Goal: Task Accomplishment & Management: Manage account settings

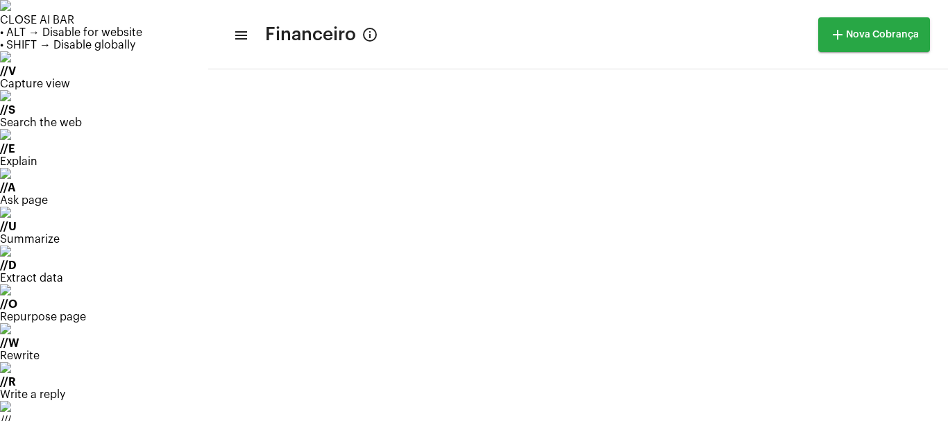
scroll to position [46, 0]
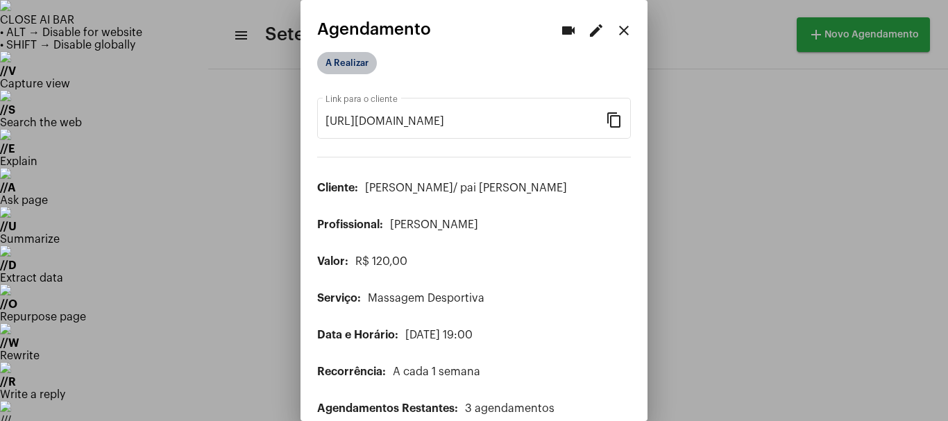
click at [358, 59] on mat-chip "A Realizar" at bounding box center [347, 63] width 60 height 22
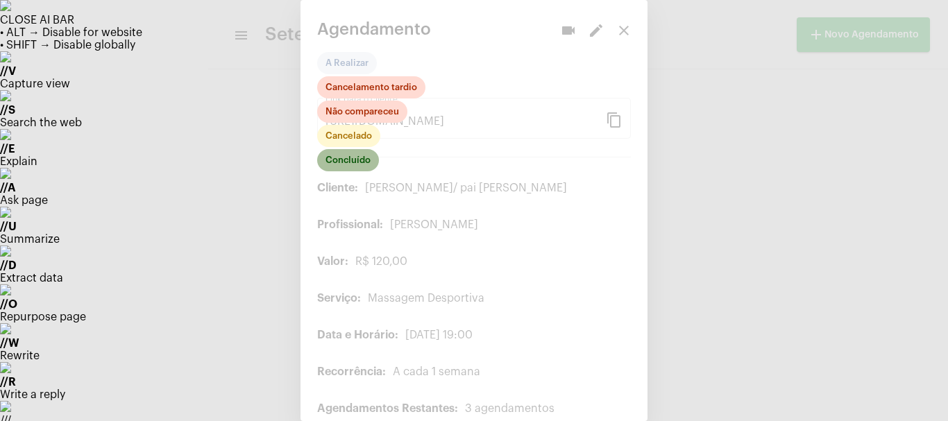
click at [343, 166] on mat-chip "Concluído" at bounding box center [348, 160] width 62 height 22
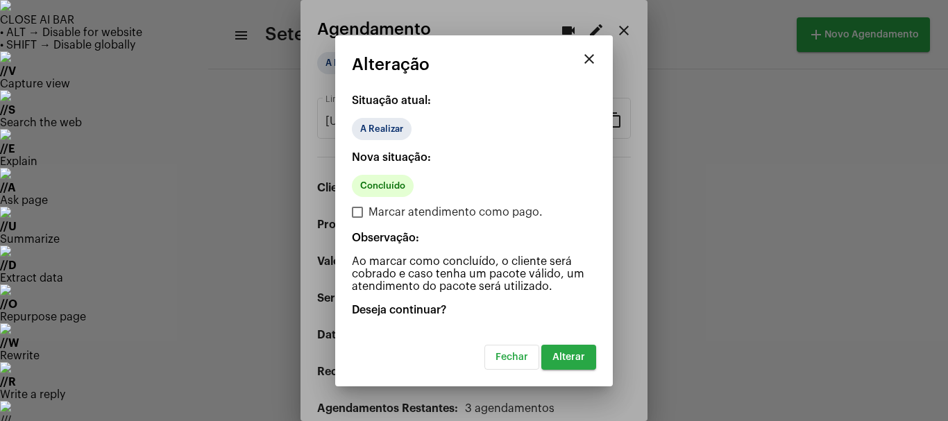
click at [562, 357] on span "Alterar" at bounding box center [568, 357] width 33 height 10
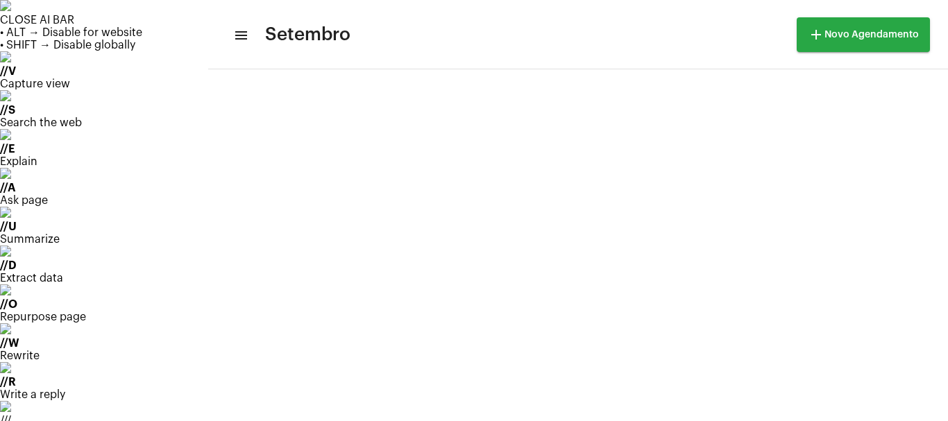
scroll to position [185, 0]
drag, startPoint x: 83, startPoint y: 194, endPoint x: 83, endPoint y: 203, distance: 9.7
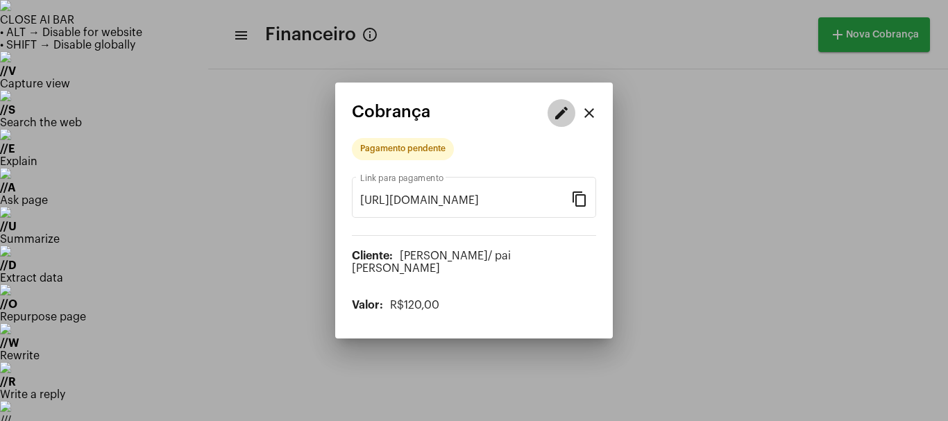
click at [560, 118] on mat-icon "edit" at bounding box center [561, 113] width 17 height 17
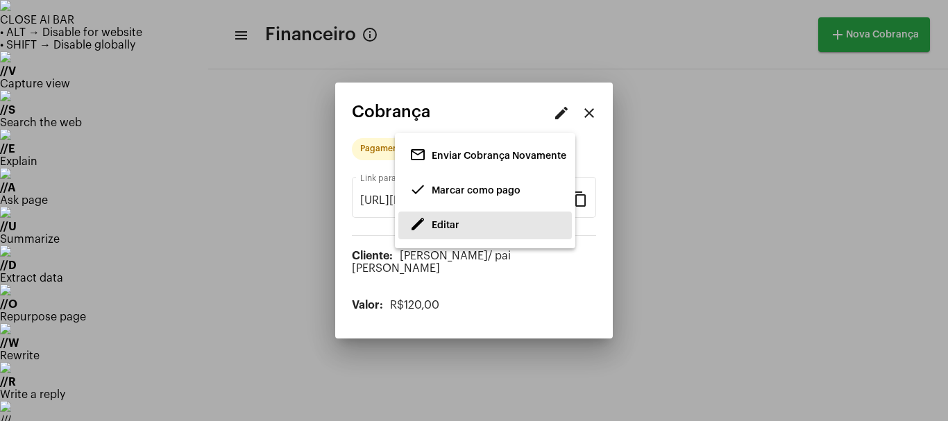
click at [449, 225] on span "Editar" at bounding box center [445, 226] width 28 height 10
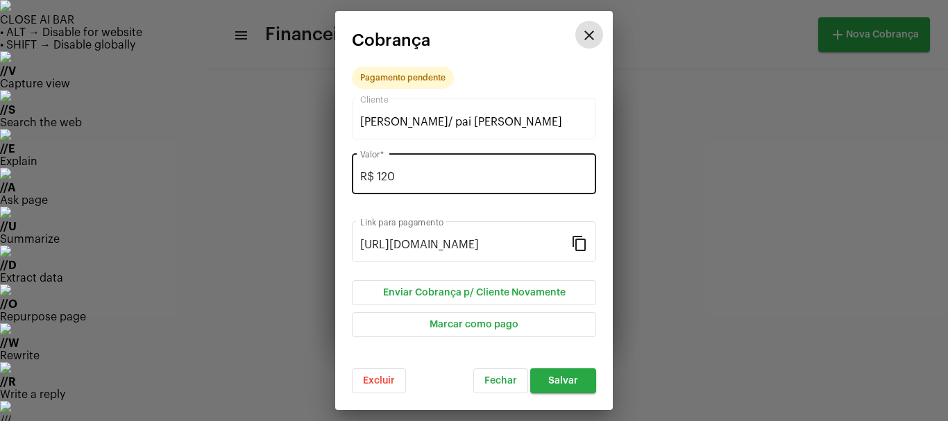
click at [405, 172] on input "R$ 120" at bounding box center [474, 177] width 228 height 12
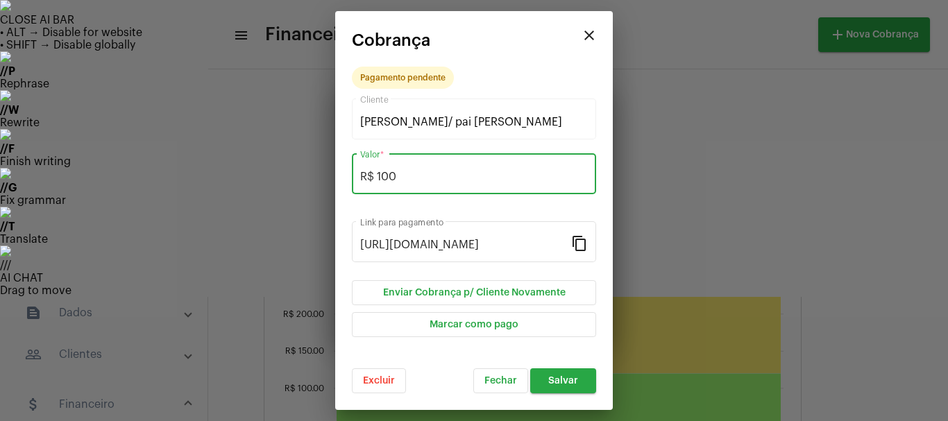
type input "R$ 100"
click at [559, 383] on span "Salvar" at bounding box center [563, 381] width 30 height 10
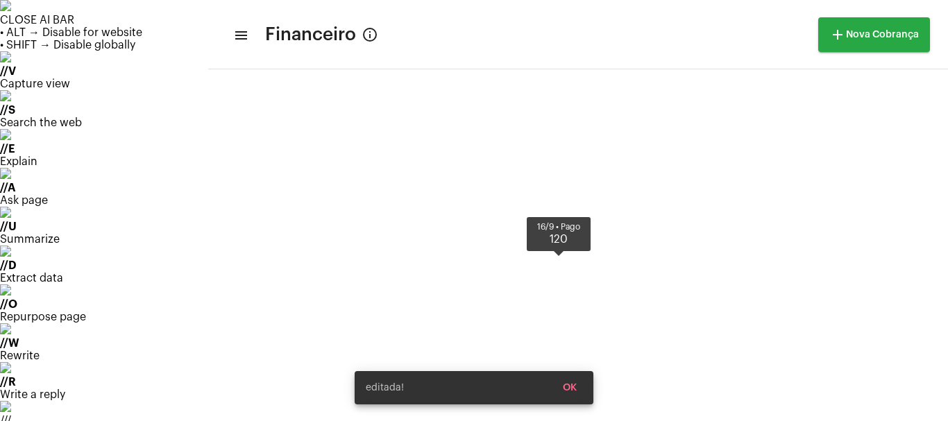
scroll to position [467, 0]
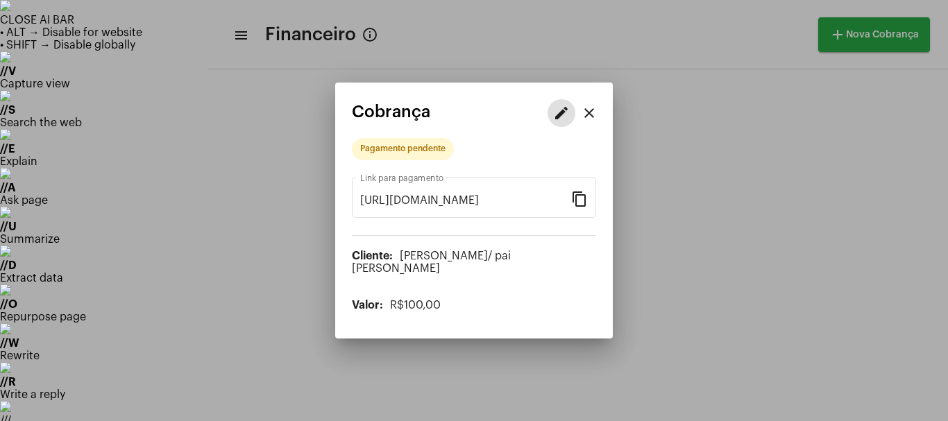
click at [565, 118] on mat-icon "edit" at bounding box center [561, 113] width 17 height 17
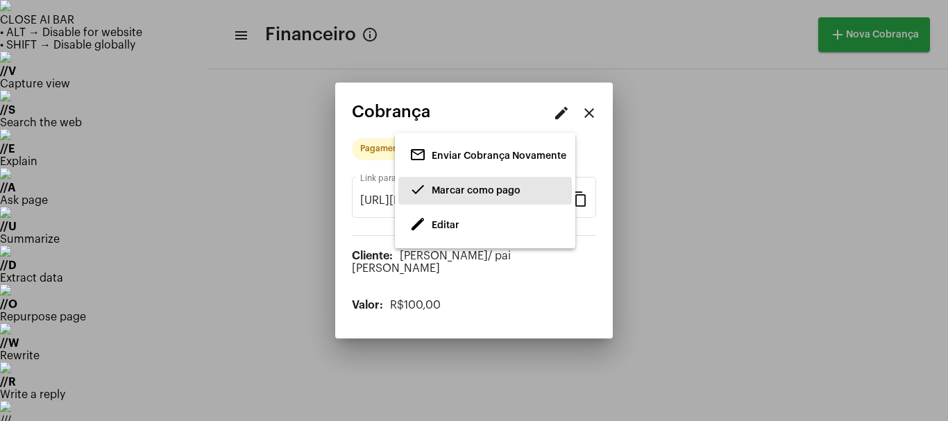
click at [456, 190] on span "Marcar como pago" at bounding box center [475, 191] width 89 height 10
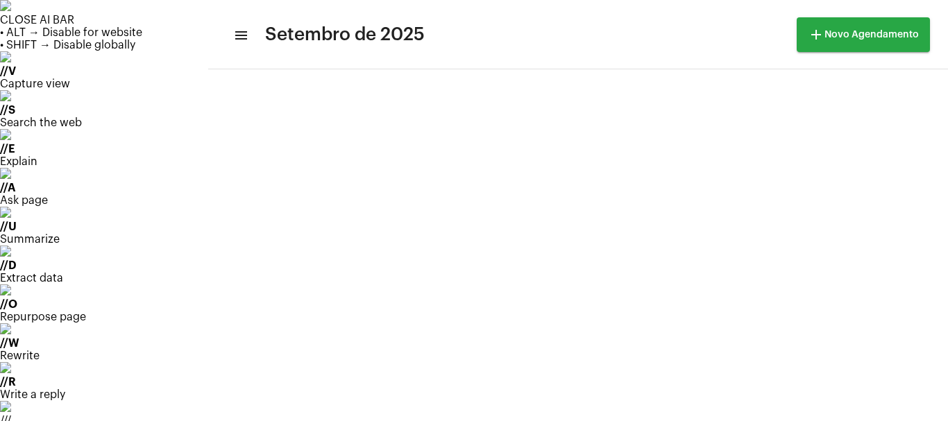
scroll to position [185, 0]
